Goal: Task Accomplishment & Management: Manage account settings

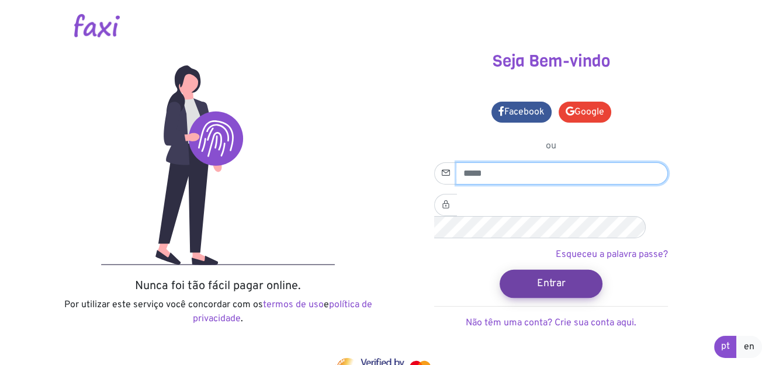
type input "**********"
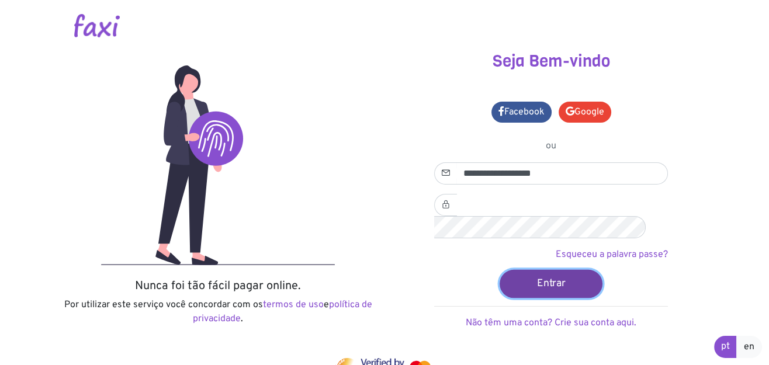
click at [553, 269] on button "Entrar" at bounding box center [550, 283] width 103 height 28
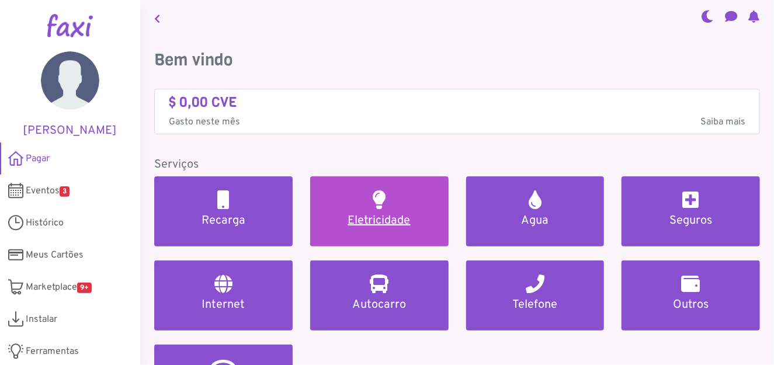
click at [390, 220] on h5 "Eletricidade" at bounding box center [379, 221] width 110 height 14
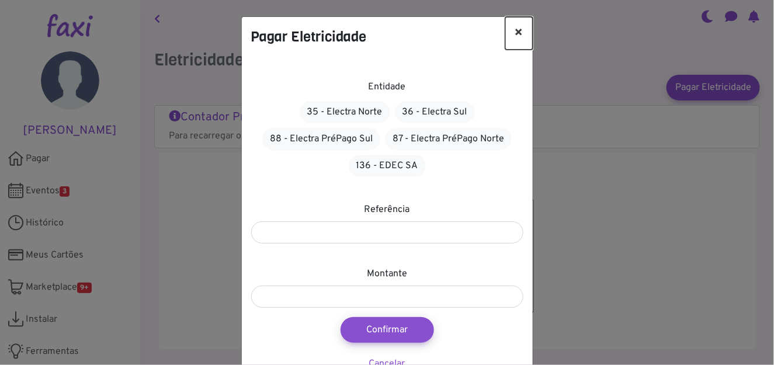
click at [517, 32] on button "×" at bounding box center [518, 33] width 27 height 33
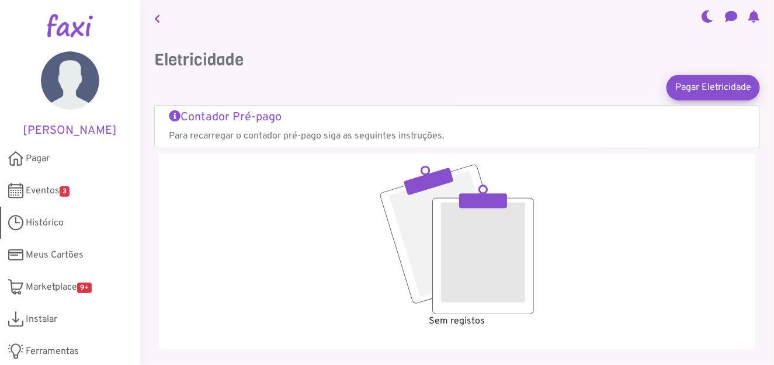
click at [51, 223] on span "Histórico" at bounding box center [45, 223] width 38 height 14
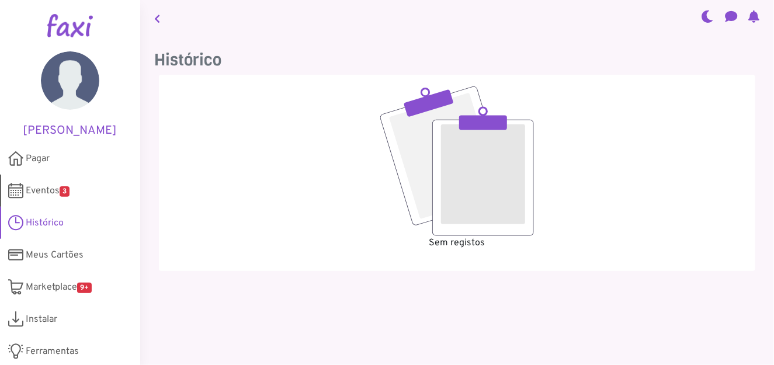
click at [46, 186] on span "Eventos 3" at bounding box center [48, 191] width 44 height 14
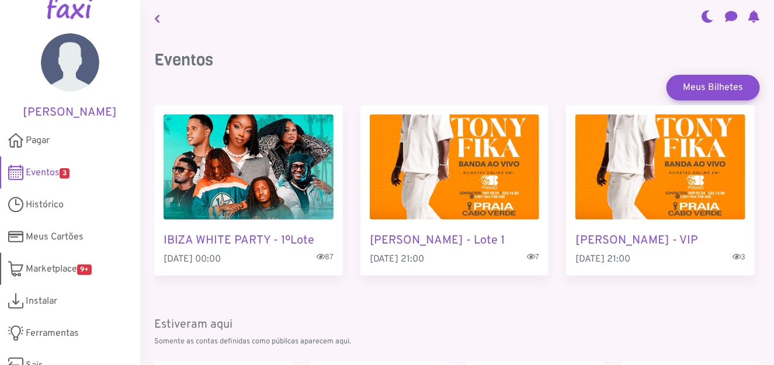
scroll to position [34, 0]
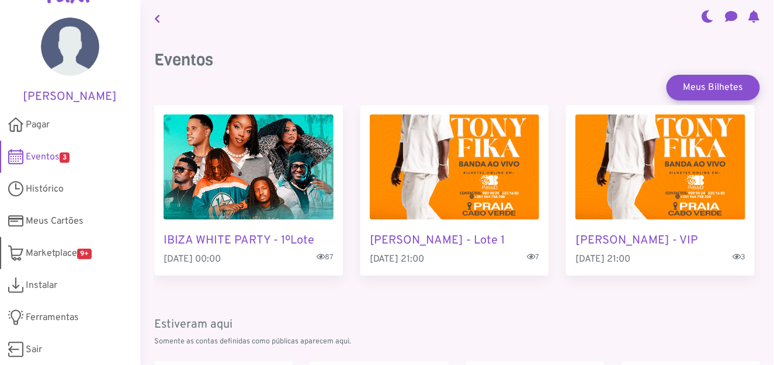
click at [50, 249] on span "Marketplace 9+" at bounding box center [59, 253] width 66 height 14
click at [37, 121] on span "Pagar" at bounding box center [38, 125] width 24 height 14
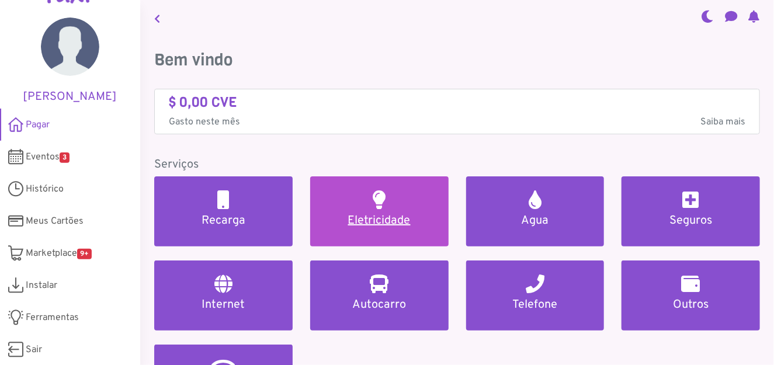
click at [399, 212] on link "Eletricidade" at bounding box center [379, 211] width 138 height 70
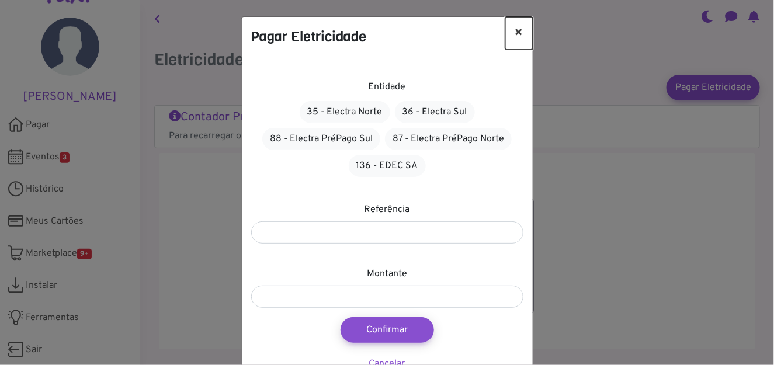
click at [513, 31] on button "×" at bounding box center [518, 33] width 27 height 33
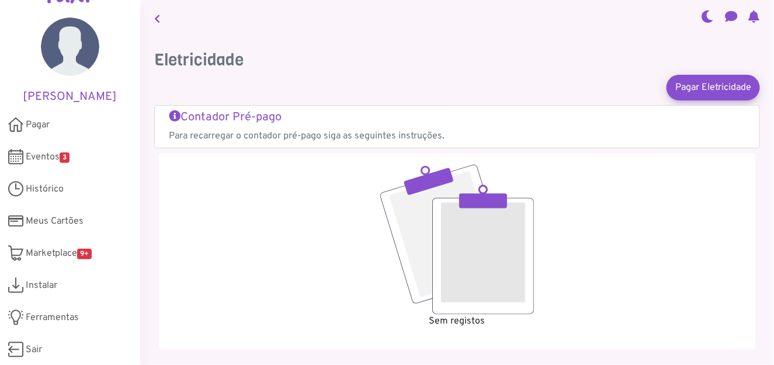
click at [202, 113] on h5 "Contador Pré-pago" at bounding box center [457, 117] width 576 height 14
click at [41, 120] on span "Pagar" at bounding box center [38, 125] width 24 height 14
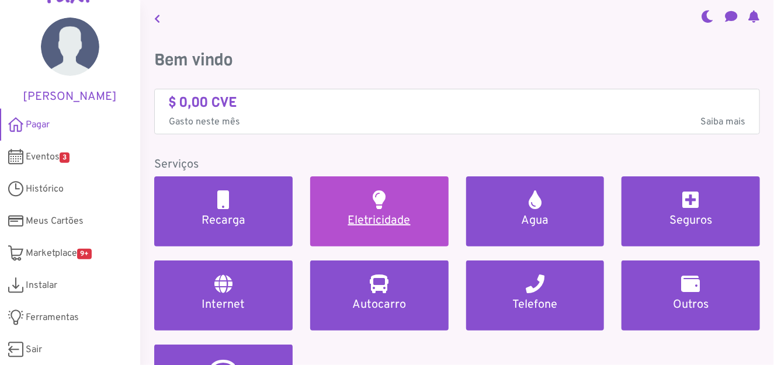
click at [370, 206] on link "Eletricidade" at bounding box center [379, 211] width 138 height 70
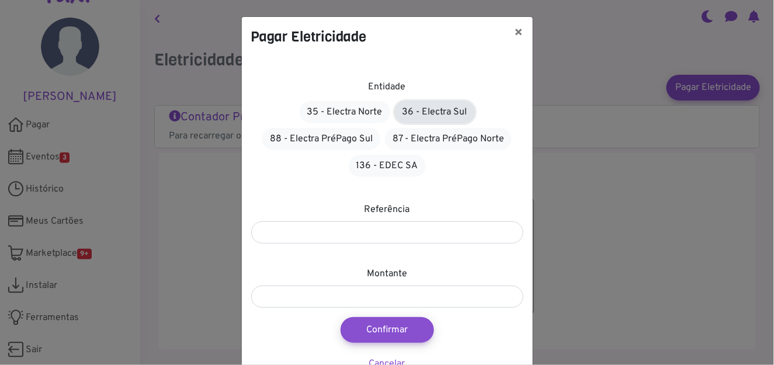
click at [445, 111] on link "36 - Electra Sul" at bounding box center [435, 112] width 80 height 22
drag, startPoint x: 517, startPoint y: 30, endPoint x: 495, endPoint y: 2, distance: 36.6
click at [517, 30] on button "×" at bounding box center [518, 33] width 27 height 33
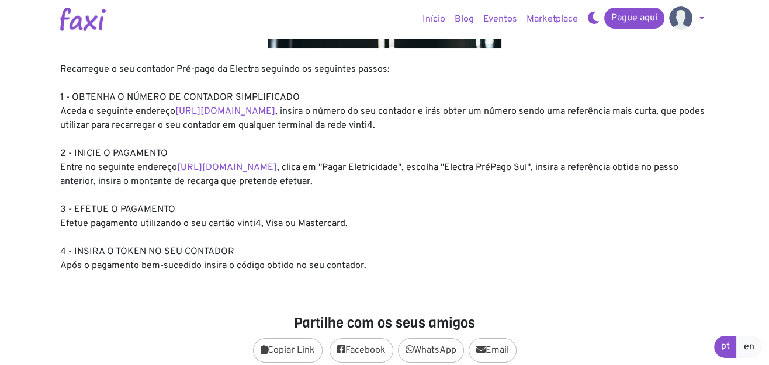
scroll to position [175, 0]
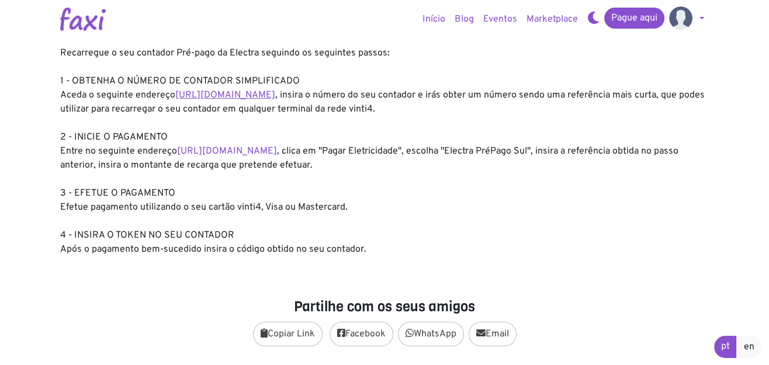
click at [250, 93] on link "[URL][DOMAIN_NAME]" at bounding box center [225, 95] width 100 height 12
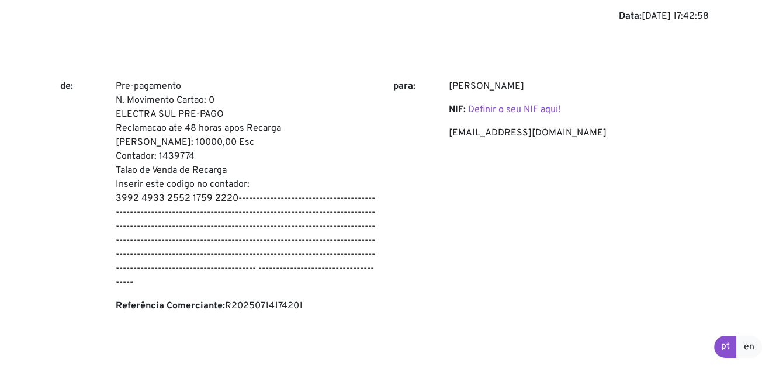
scroll to position [89, 0]
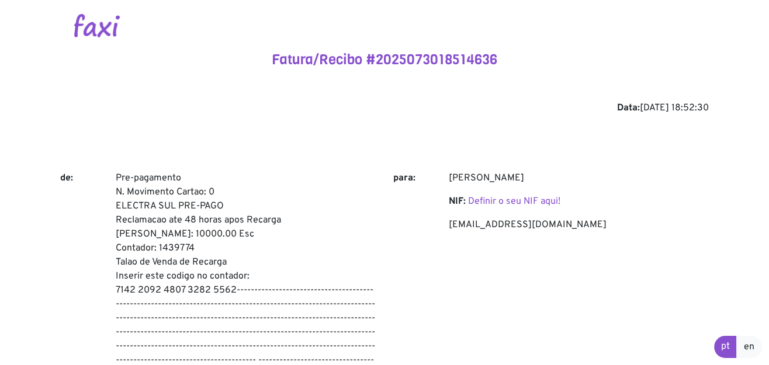
drag, startPoint x: 764, startPoint y: 2, endPoint x: 333, endPoint y: 107, distance: 443.7
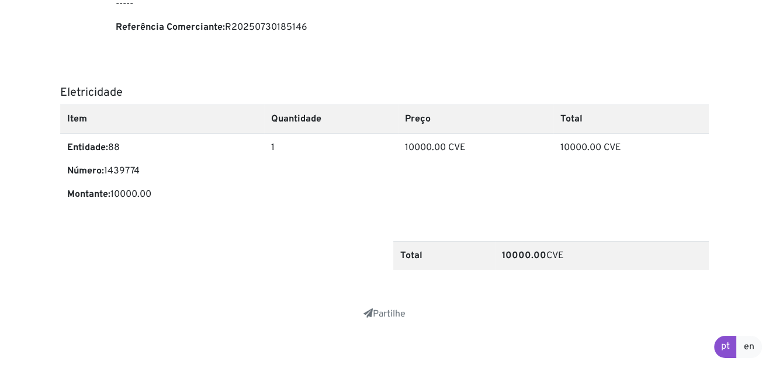
scroll to position [381, 0]
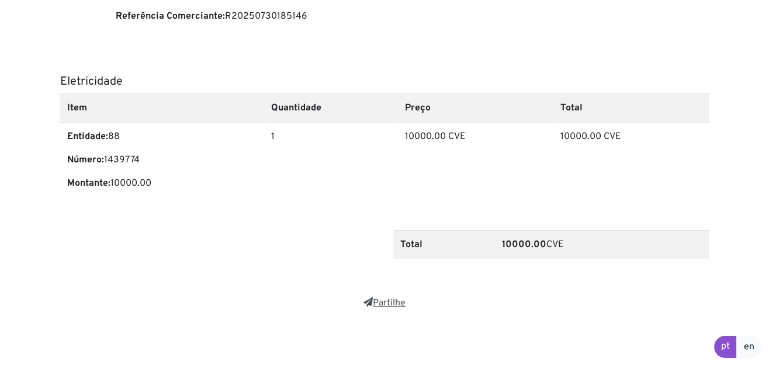
click at [381, 302] on link "Partilhe" at bounding box center [384, 303] width 42 height 12
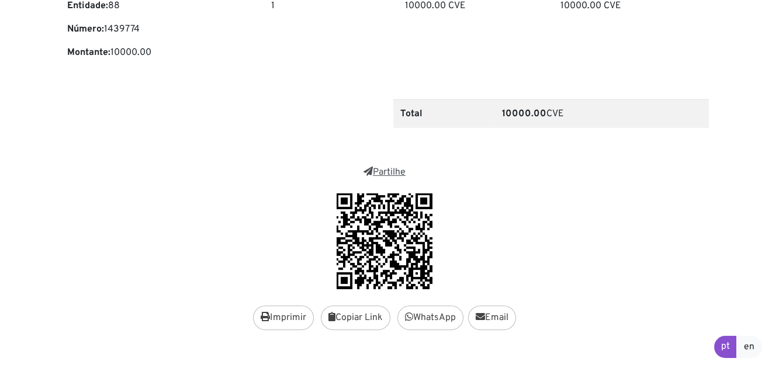
scroll to position [534, 0]
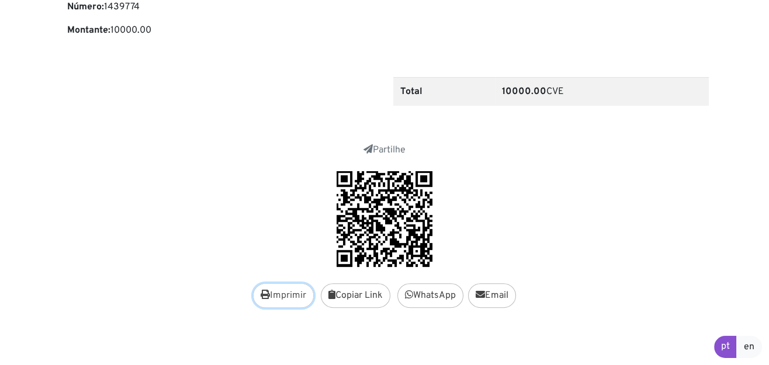
click at [287, 296] on button "Imprimir" at bounding box center [283, 295] width 61 height 25
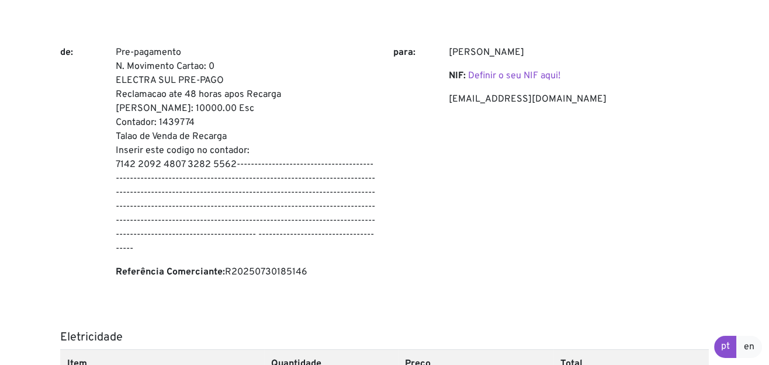
scroll to position [0, 0]
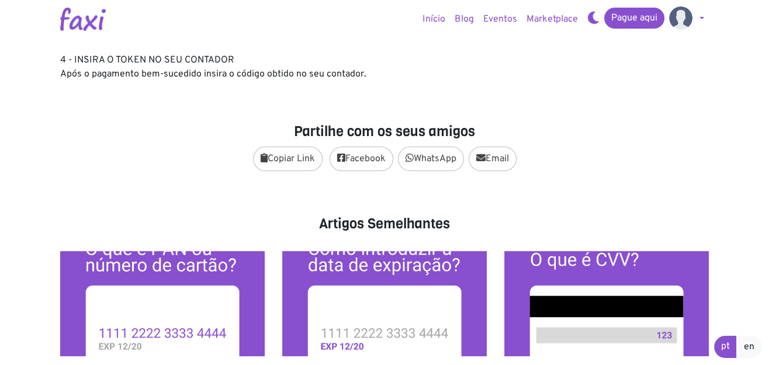
scroll to position [291, 0]
